Goal: Task Accomplishment & Management: Manage account settings

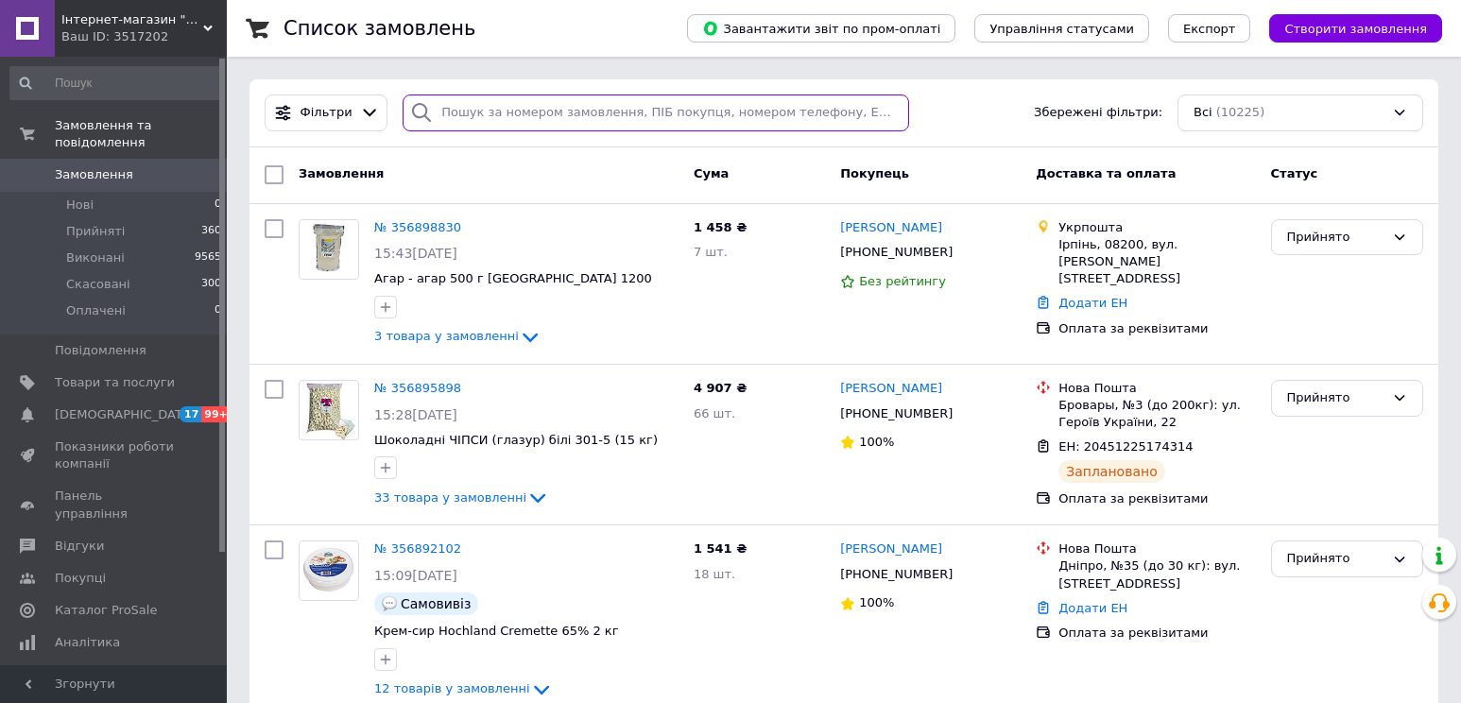
click at [514, 122] on input "search" at bounding box center [655, 112] width 506 height 37
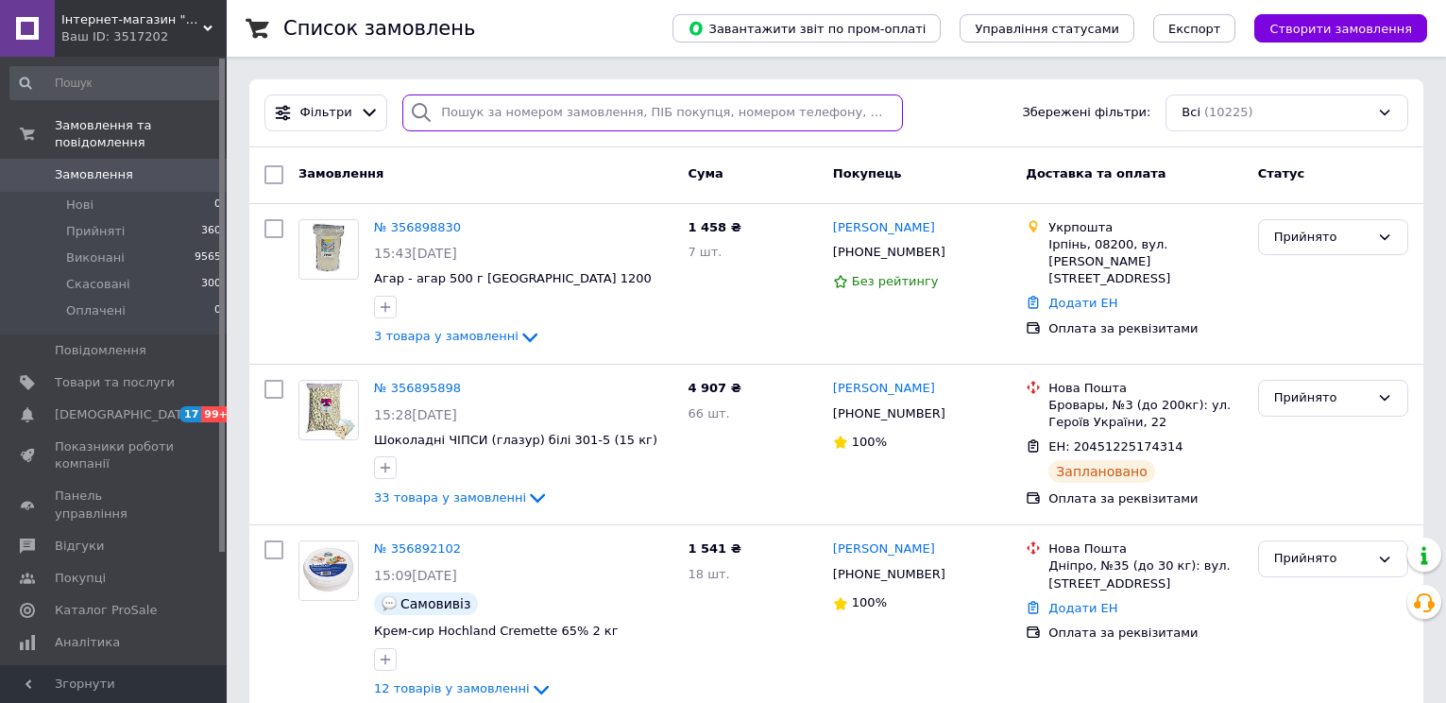
paste input "356898830"
type input "356898830"
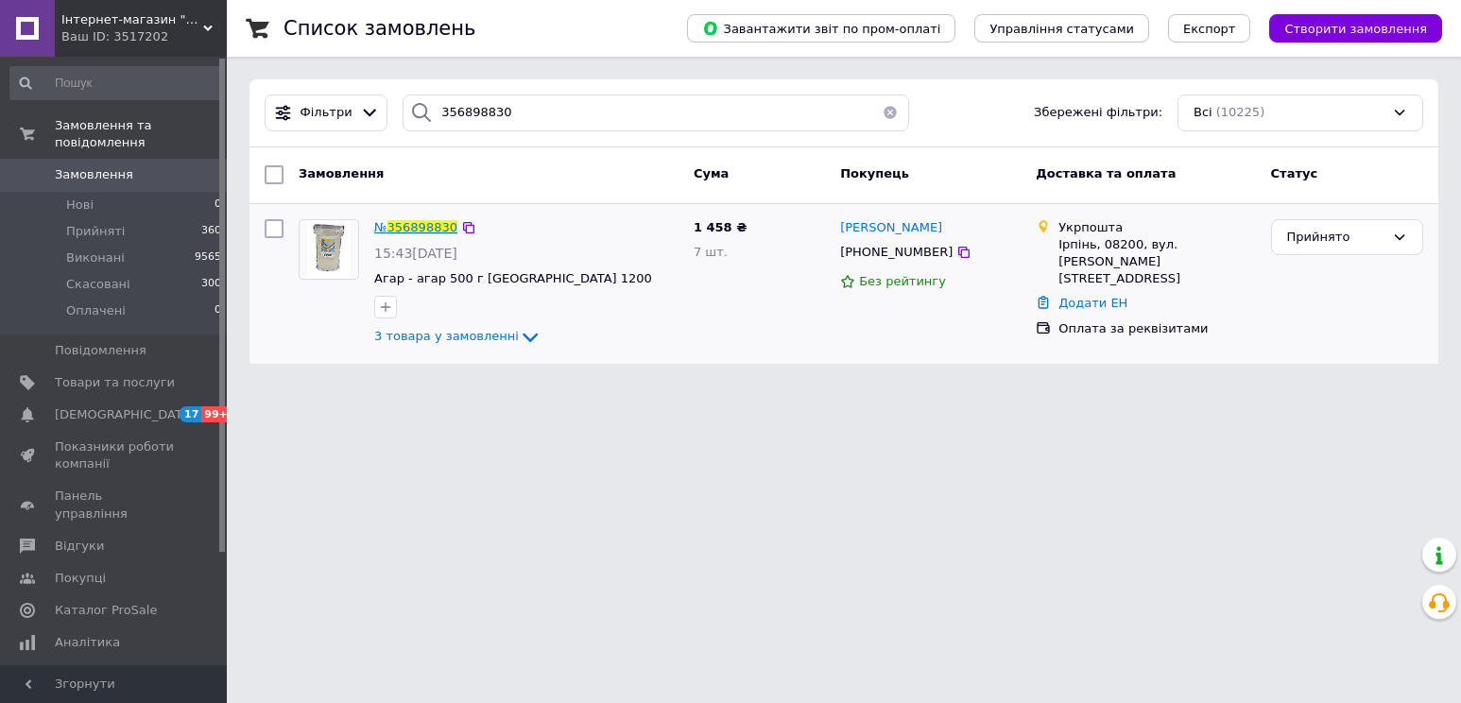
click at [404, 227] on span "356898830" at bounding box center [422, 227] width 70 height 14
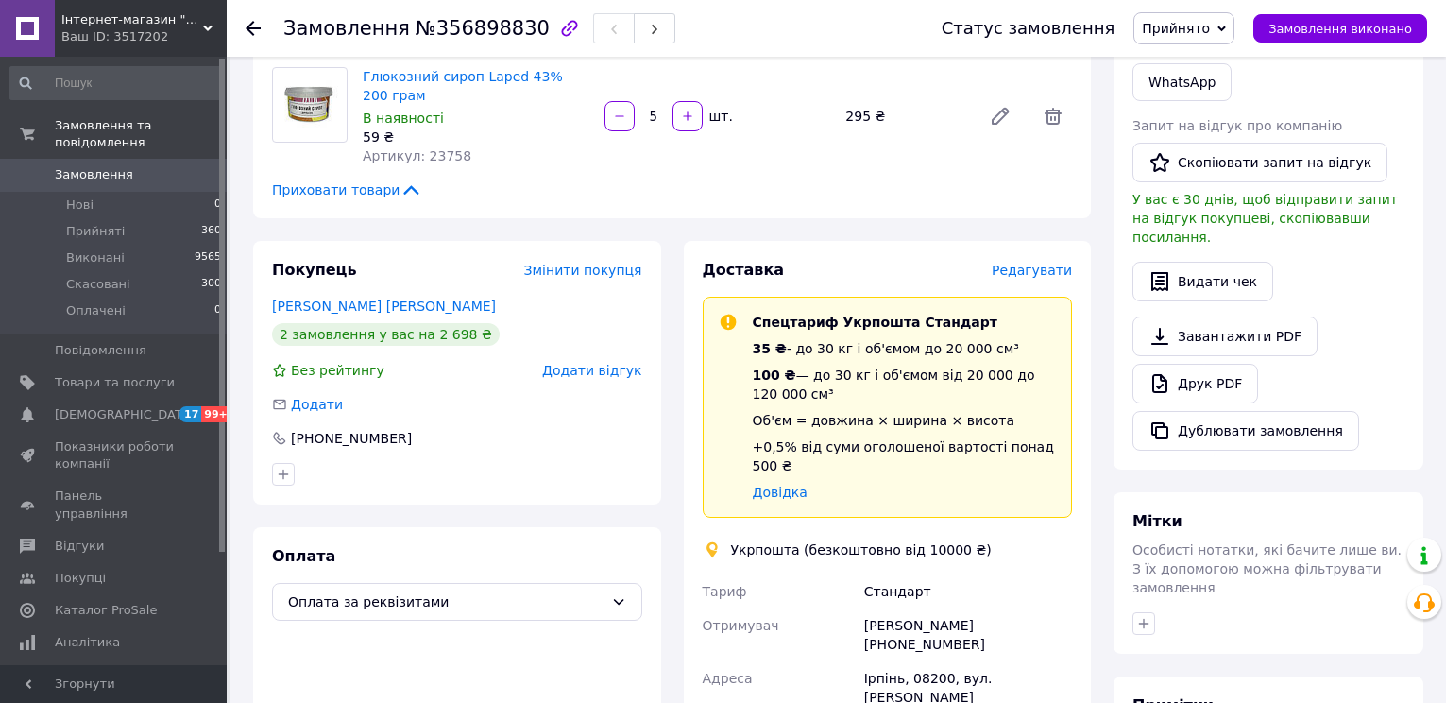
scroll to position [661, 0]
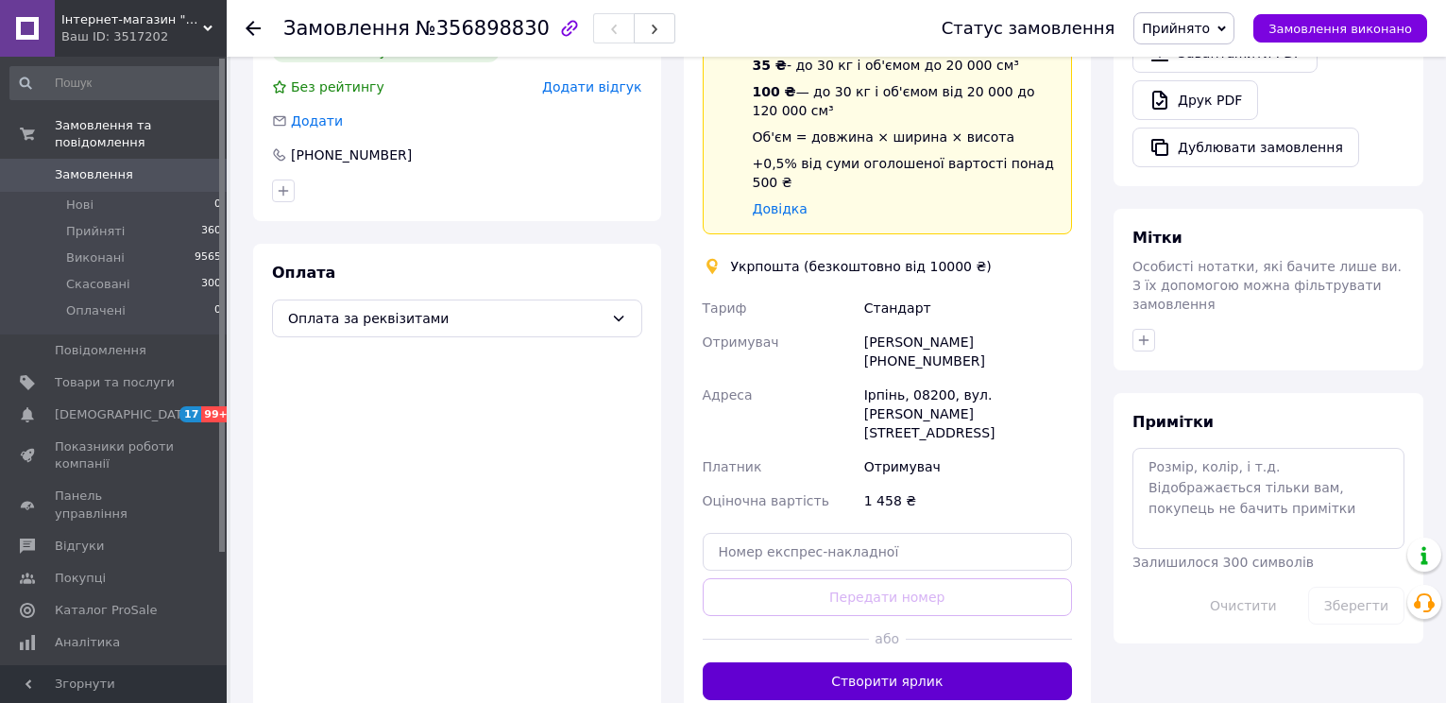
click at [843, 662] on button "Створити ярлик" at bounding box center [888, 681] width 370 height 38
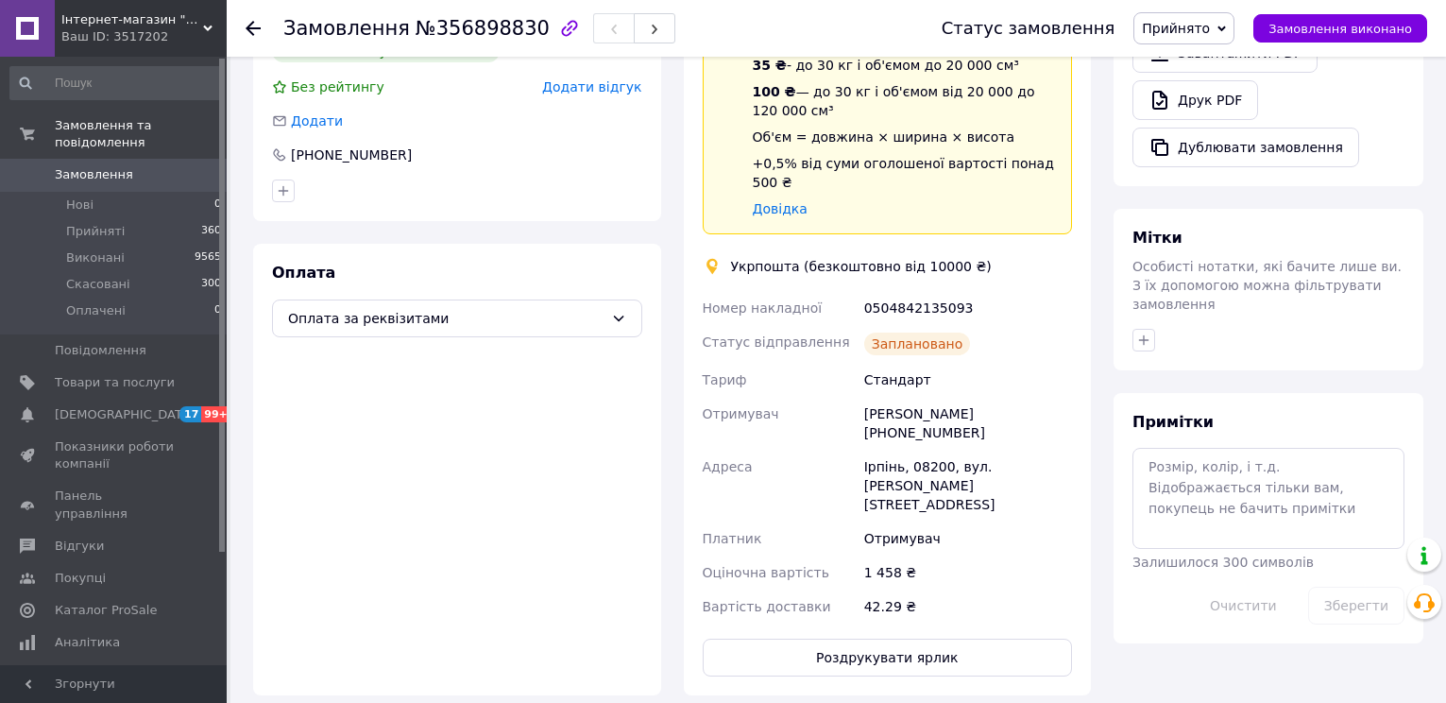
click at [877, 291] on div "0504842135093" at bounding box center [968, 308] width 215 height 34
copy div "0504842135093"
click at [93, 169] on link "Замовлення 0" at bounding box center [116, 175] width 232 height 32
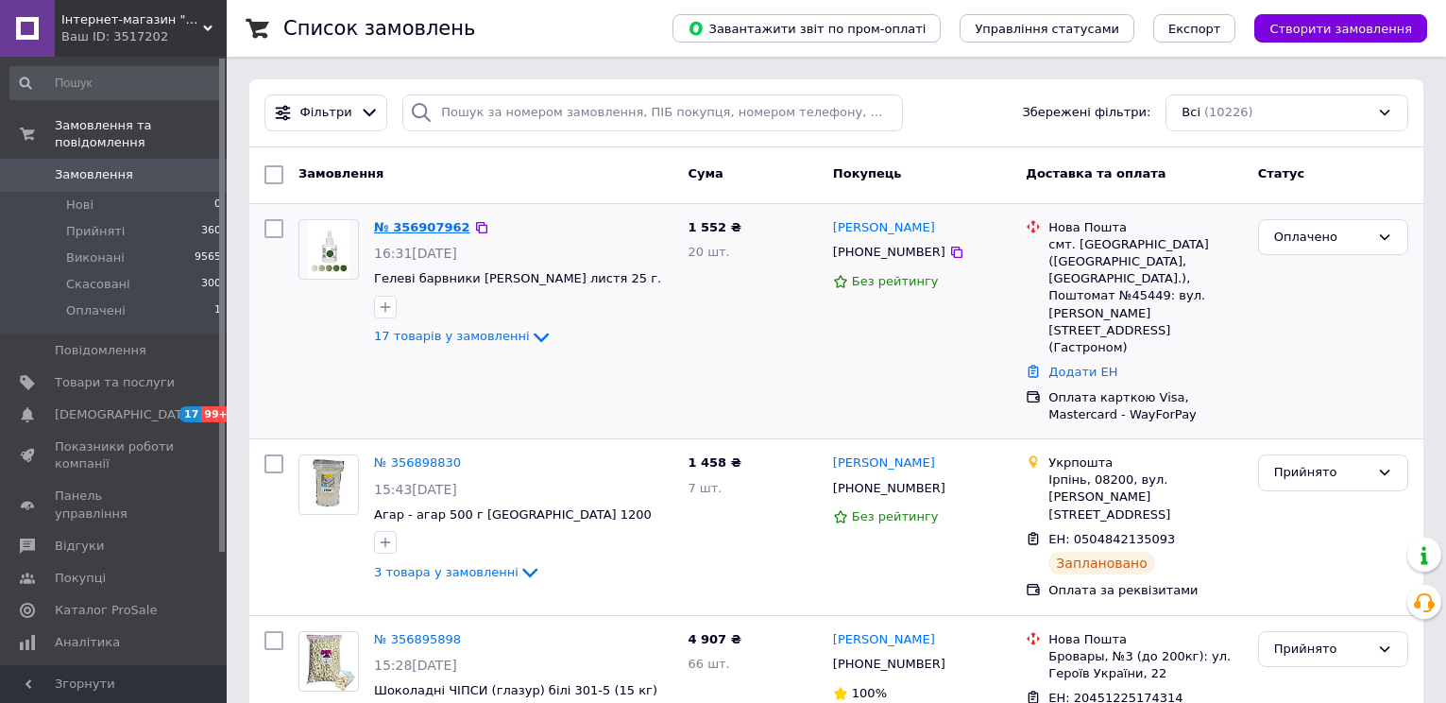
click at [424, 234] on link "№ 356907962" at bounding box center [422, 227] width 96 height 14
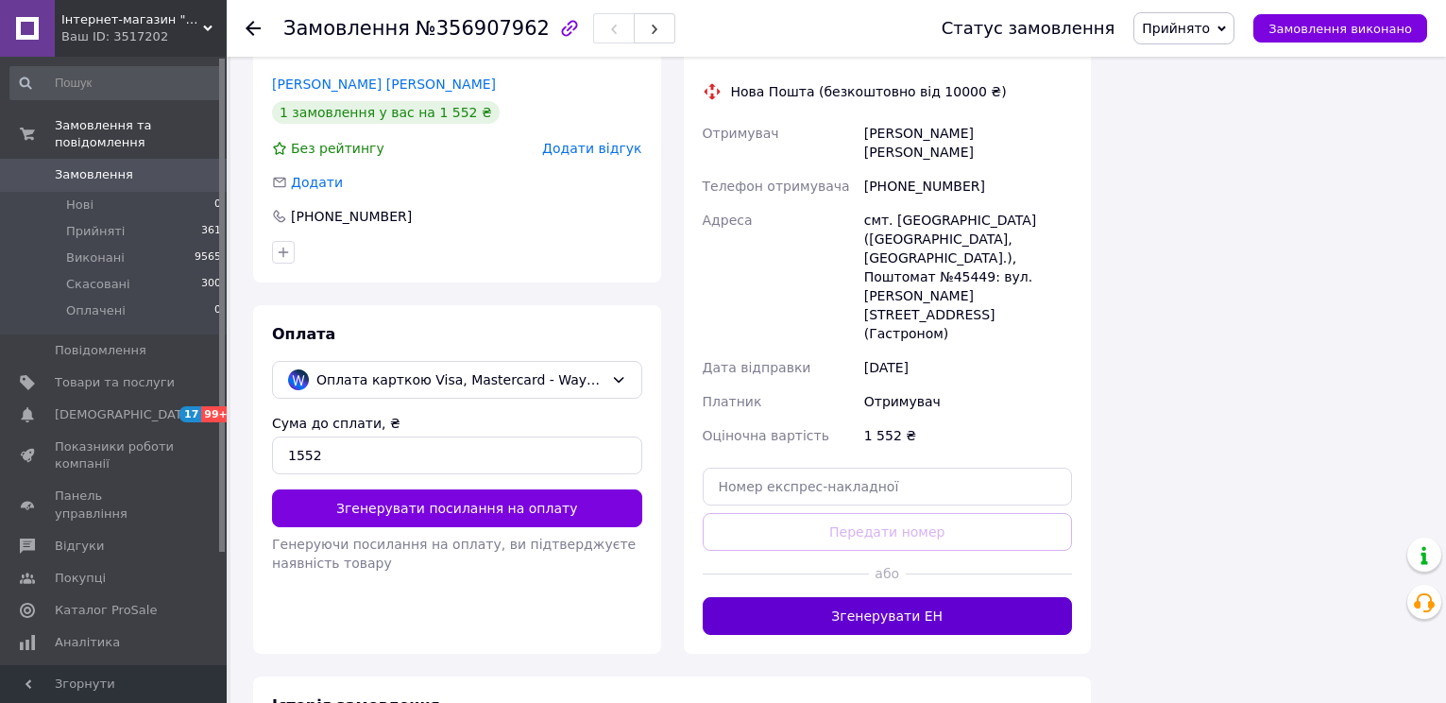
scroll to position [2380, 0]
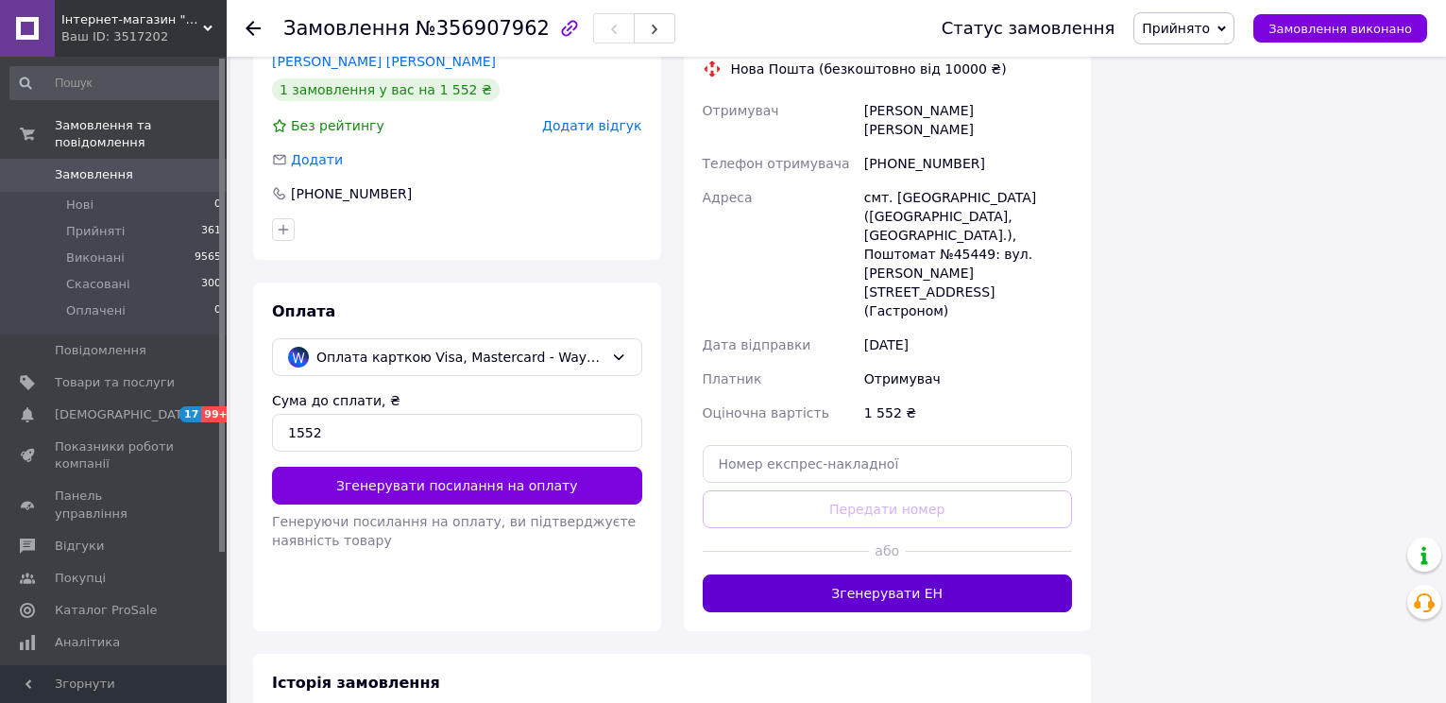
click at [862, 574] on button "Згенерувати ЕН" at bounding box center [888, 593] width 370 height 38
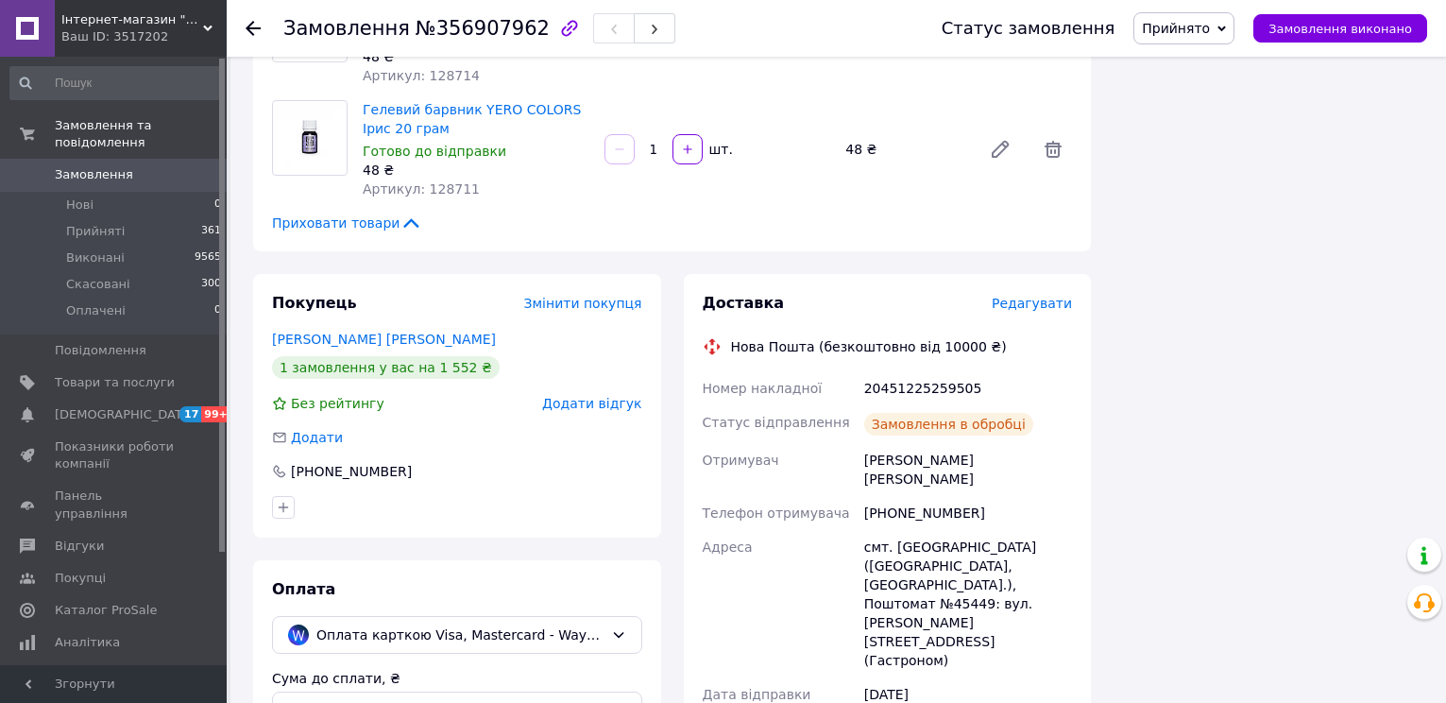
scroll to position [2096, 0]
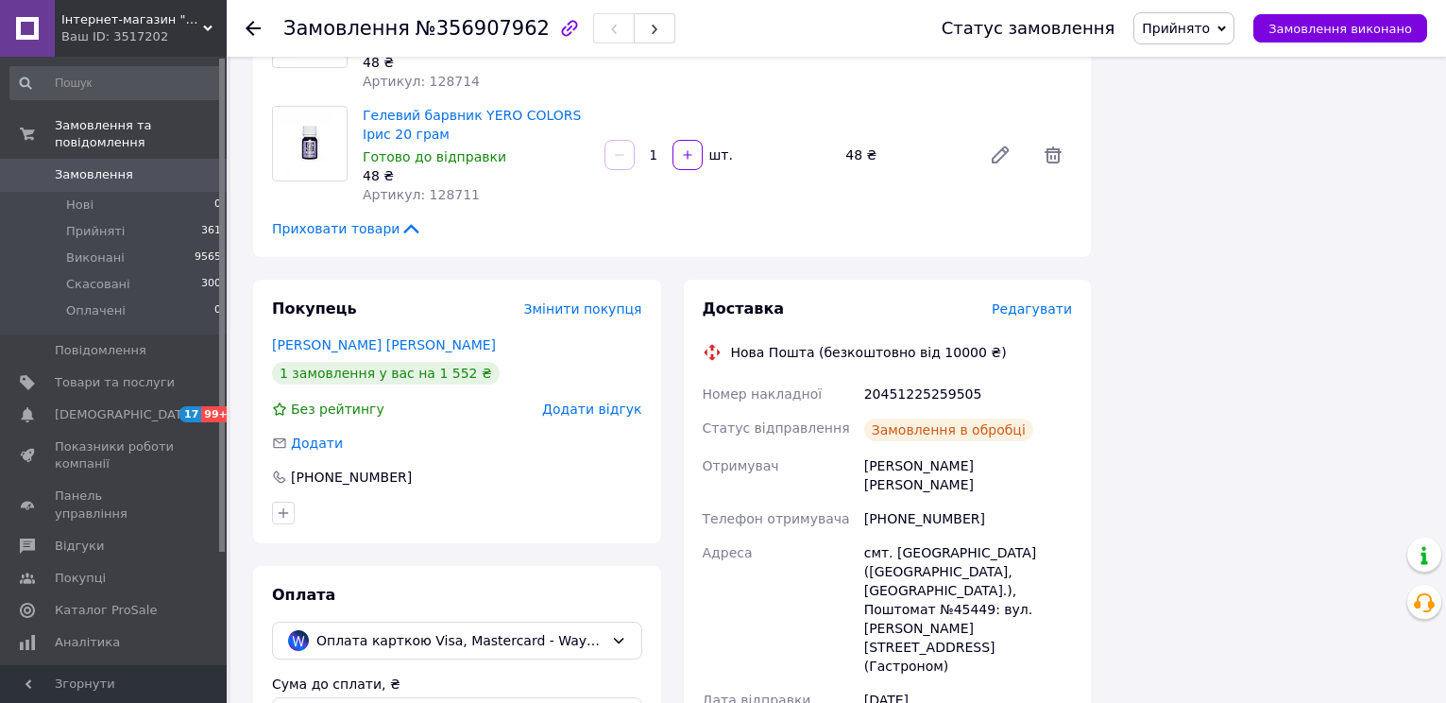
click at [906, 377] on div "20451225259505" at bounding box center [968, 394] width 215 height 34
copy div "20451225259505"
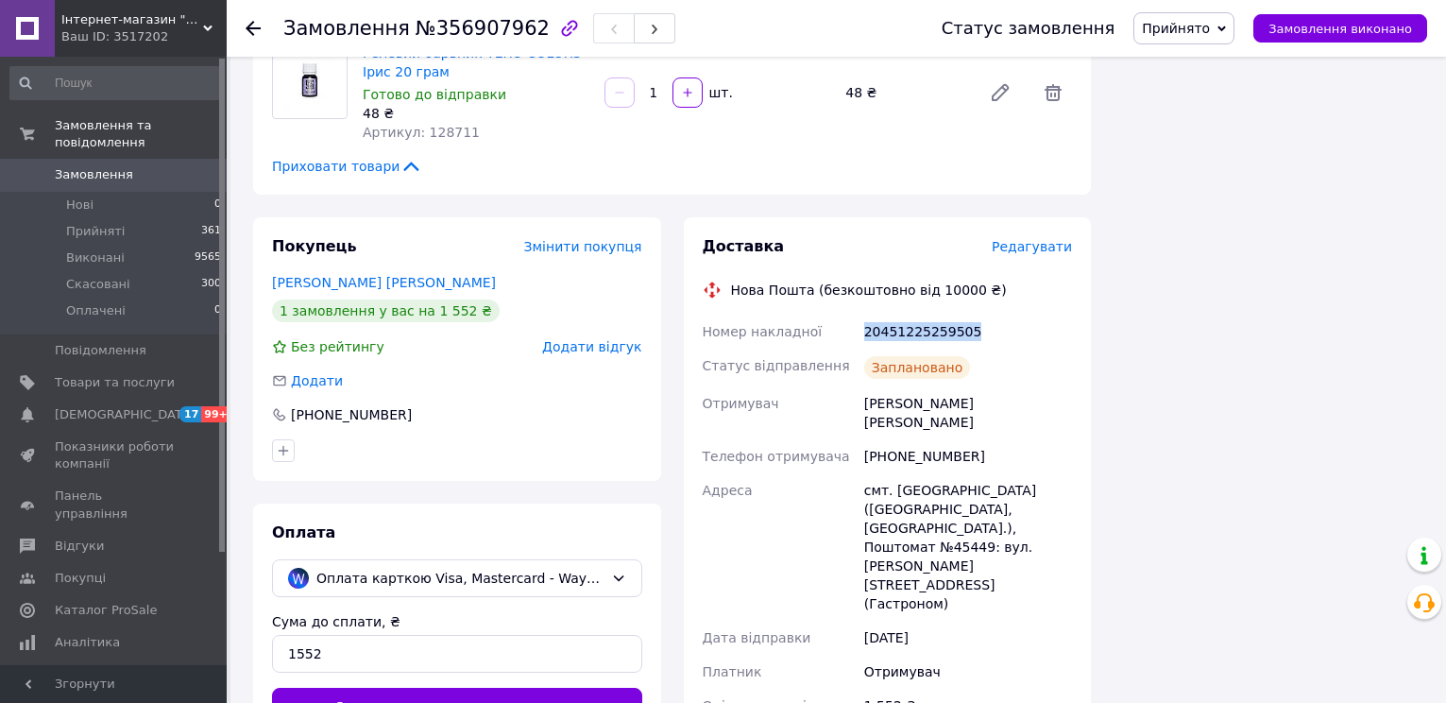
scroll to position [2142, 0]
